Goal: Task Accomplishment & Management: Use online tool/utility

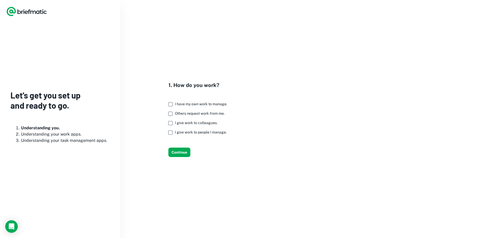
click at [193, 122] on span "I give work to colleagues." at bounding box center [196, 123] width 43 height 4
click at [199, 112] on span "Others request work from me." at bounding box center [200, 113] width 50 height 4
click at [203, 104] on span "I have my own work to manage." at bounding box center [201, 104] width 52 height 4
click at [178, 153] on button "Continue" at bounding box center [180, 152] width 22 height 9
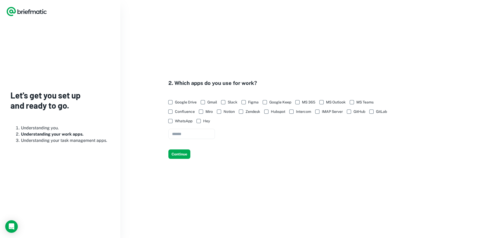
click at [186, 100] on span "Google Drive" at bounding box center [186, 102] width 22 height 6
click at [212, 103] on span "Gmail" at bounding box center [213, 102] width 10 height 6
click at [225, 112] on span "Notion" at bounding box center [229, 112] width 11 height 6
click at [250, 112] on span "Zendesk" at bounding box center [253, 112] width 15 height 6
click at [183, 154] on button "Continue" at bounding box center [180, 154] width 22 height 9
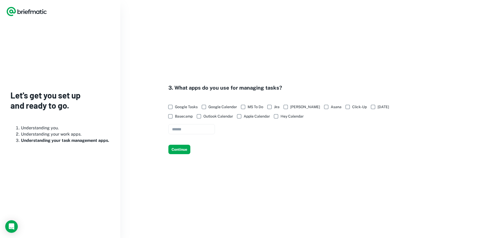
click at [183, 106] on span "Google Tasks" at bounding box center [186, 107] width 23 height 6
click at [215, 106] on span "Google Calendar" at bounding box center [223, 107] width 29 height 6
click at [353, 106] on span "Click-Up" at bounding box center [360, 107] width 15 height 6
click at [213, 128] on input "text" at bounding box center [192, 129] width 47 height 10
type input "******"
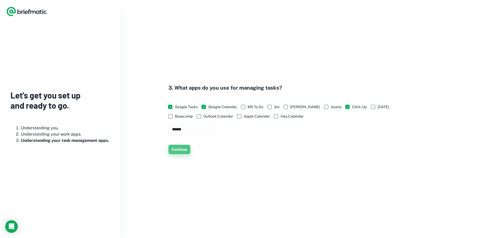
click at [175, 148] on button "Continue" at bounding box center [180, 149] width 22 height 9
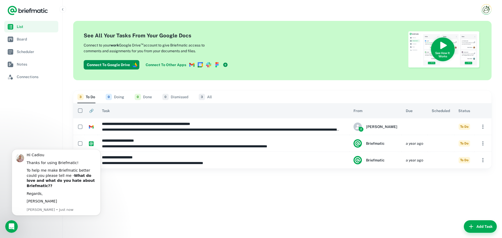
click at [156, 201] on div "**********" at bounding box center [283, 129] width 440 height 220
click at [482, 9] on img "Account button" at bounding box center [486, 9] width 9 height 9
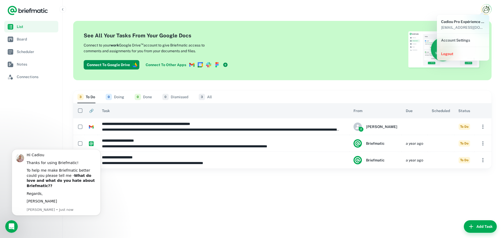
click at [429, 10] on div at bounding box center [251, 119] width 502 height 238
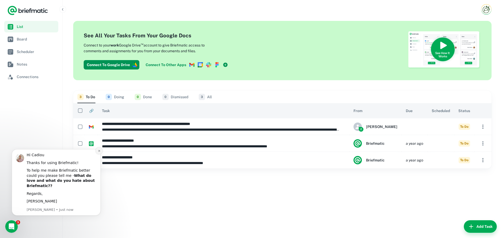
click at [99, 153] on icon "Dismiss notification" at bounding box center [99, 151] width 3 height 3
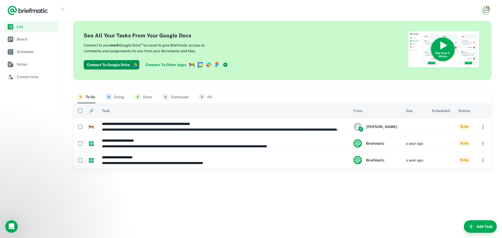
click at [189, 228] on div "**********" at bounding box center [283, 129] width 440 height 220
click at [124, 194] on div "**********" at bounding box center [283, 129] width 440 height 220
click at [36, 43] on link "Board" at bounding box center [31, 39] width 54 height 12
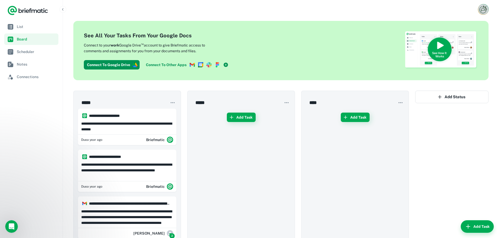
click at [484, 10] on img "Account button" at bounding box center [482, 9] width 9 height 9
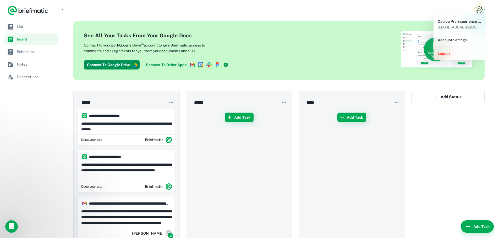
click at [441, 54] on button "Logout" at bounding box center [459, 53] width 48 height 9
